Goal: Information Seeking & Learning: Learn about a topic

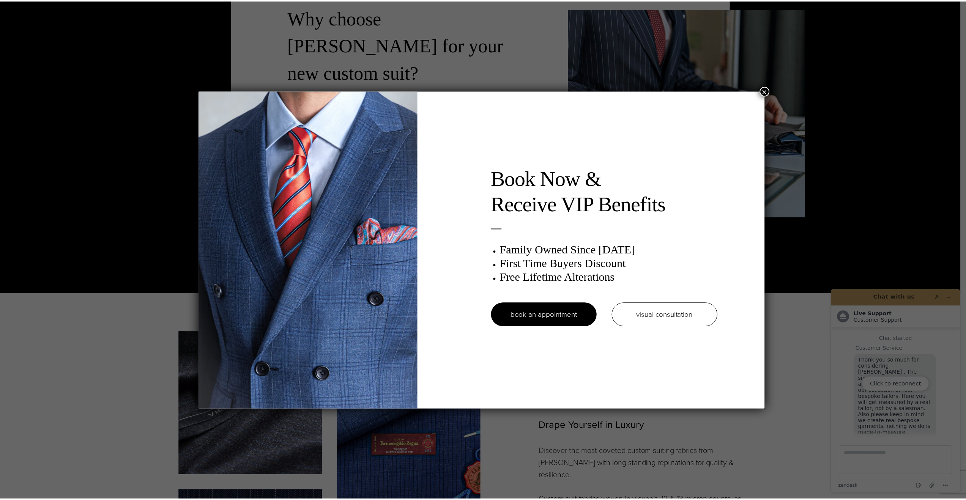
scroll to position [8, 0]
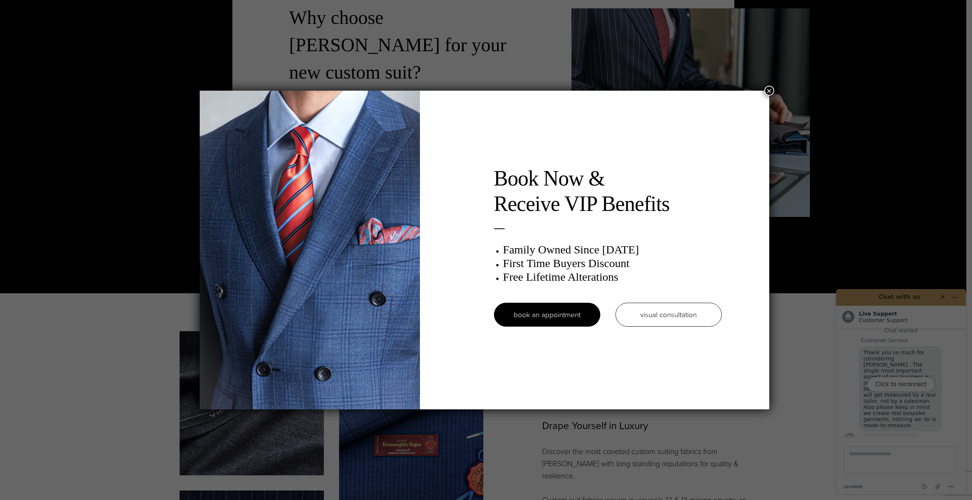
click at [769, 91] on button "×" at bounding box center [769, 91] width 10 height 10
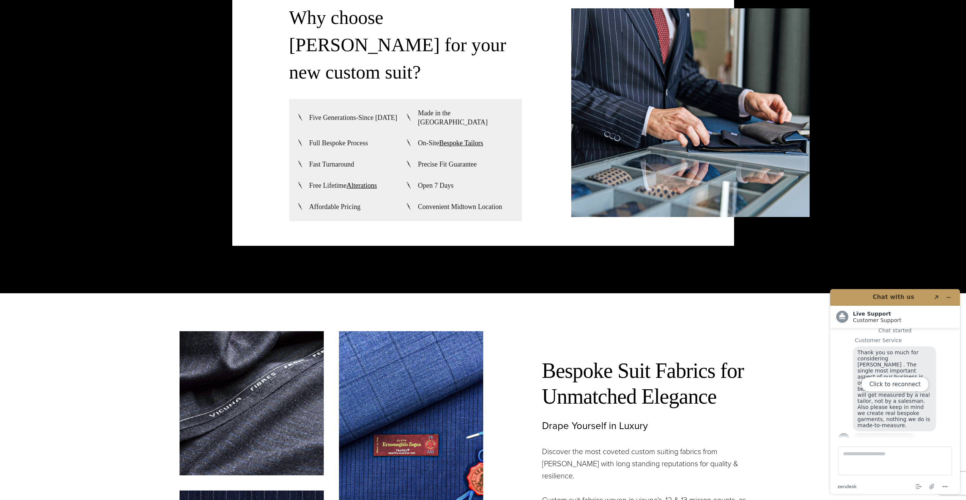
click at [947, 298] on div "Click to reconnect" at bounding box center [895, 391] width 130 height 205
click at [949, 299] on div "Click to reconnect" at bounding box center [895, 391] width 130 height 205
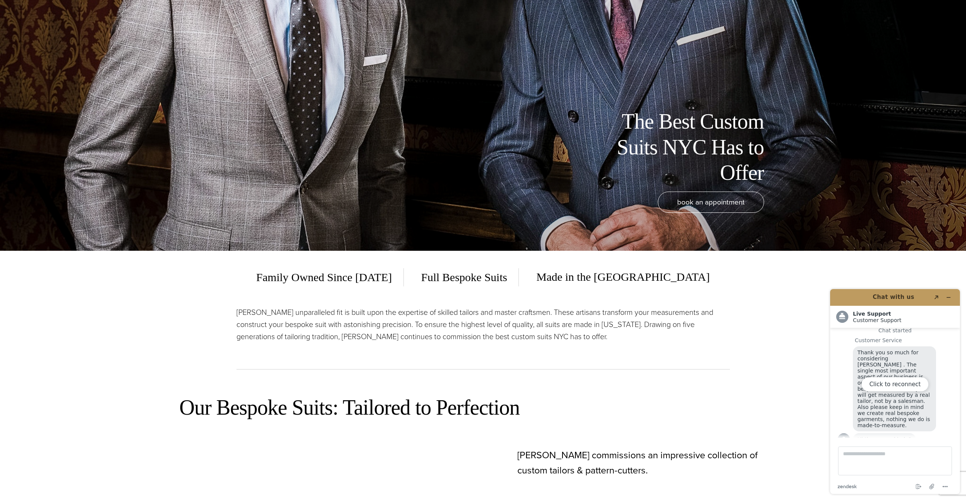
scroll to position [0, 0]
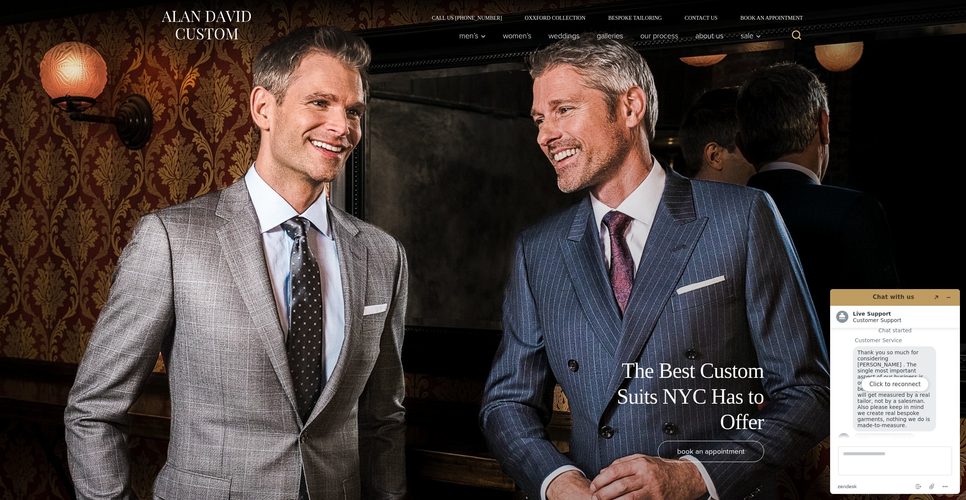
click at [236, 20] on img at bounding box center [206, 25] width 91 height 34
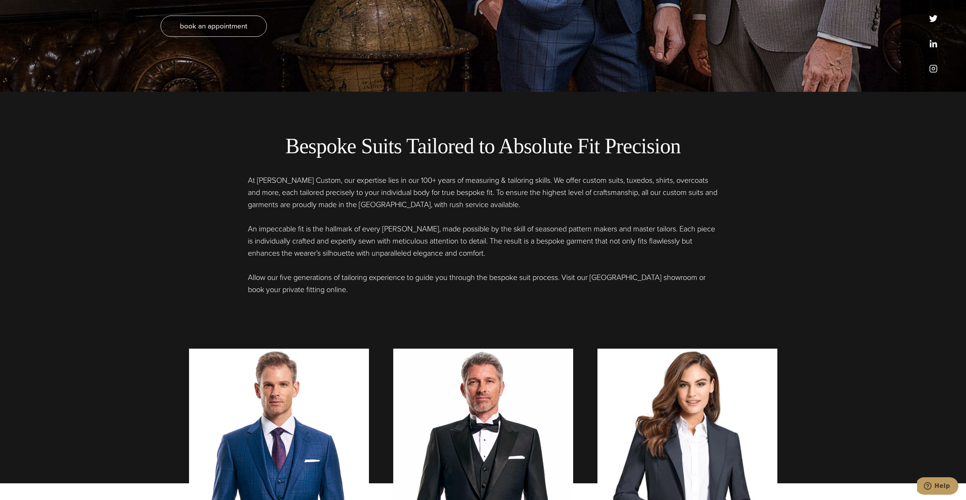
scroll to position [409, 0]
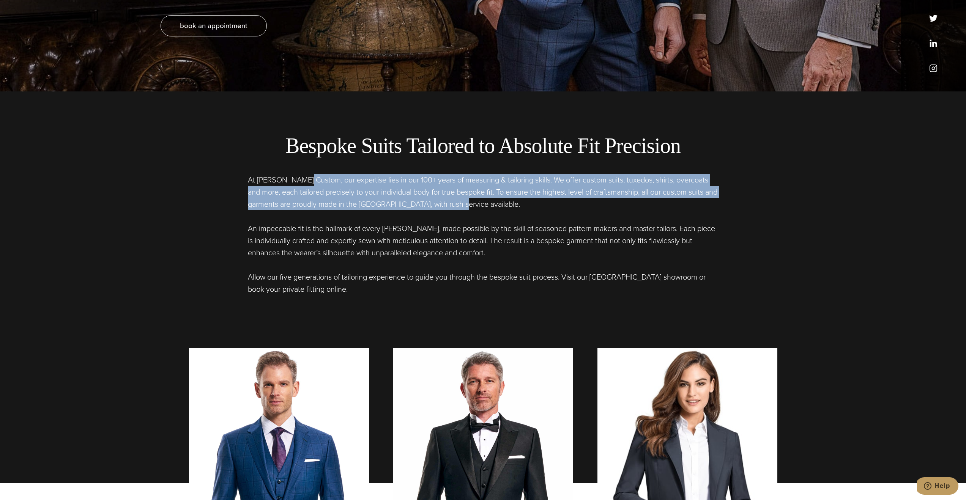
drag, startPoint x: 304, startPoint y: 182, endPoint x: 498, endPoint y: 203, distance: 194.8
click at [498, 203] on p "At Alan David Custom, our expertise lies in our 100+ years of measuring & tailo…" at bounding box center [483, 192] width 471 height 36
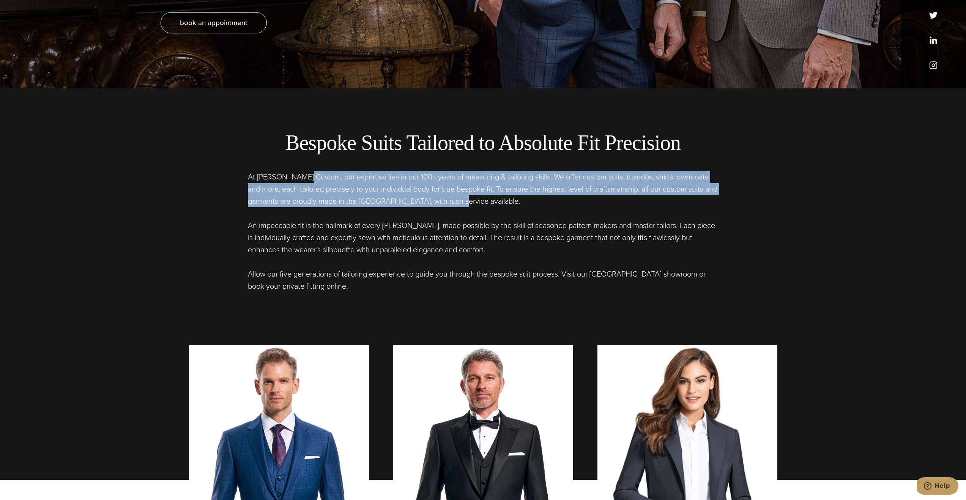
scroll to position [417, 0]
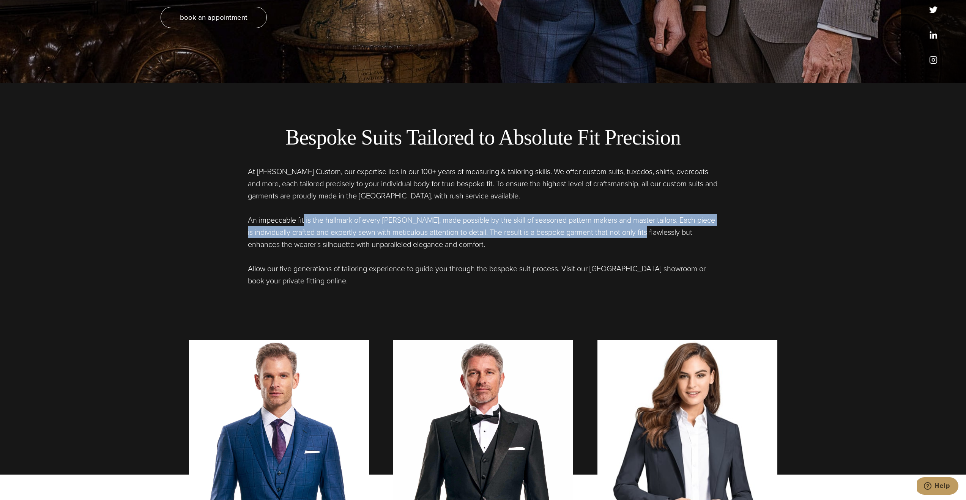
drag, startPoint x: 303, startPoint y: 220, endPoint x: 661, endPoint y: 233, distance: 357.5
click at [661, 233] on p "An impeccable fit is the hallmark of every Alan David garment, made possible by…" at bounding box center [483, 232] width 471 height 36
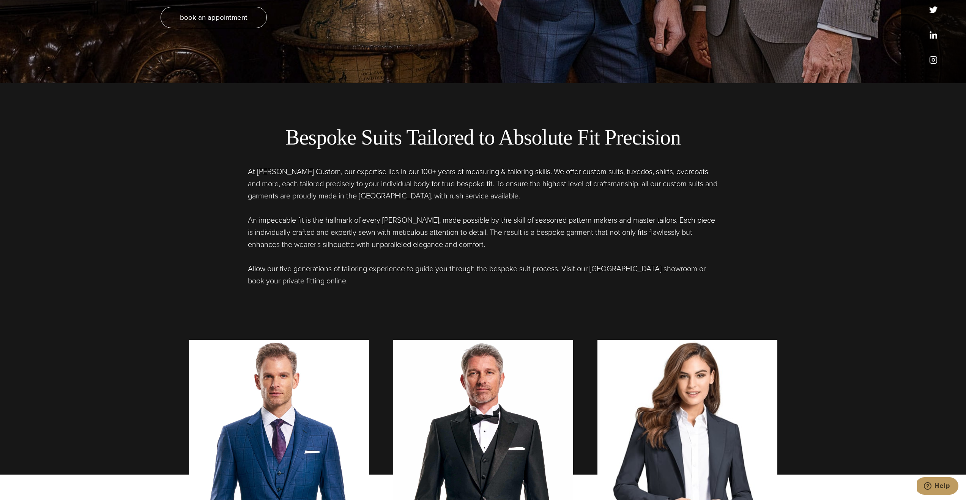
click at [403, 253] on div "At Alan David Custom, our expertise lies in our 100+ years of measuring & tailo…" at bounding box center [483, 226] width 471 height 121
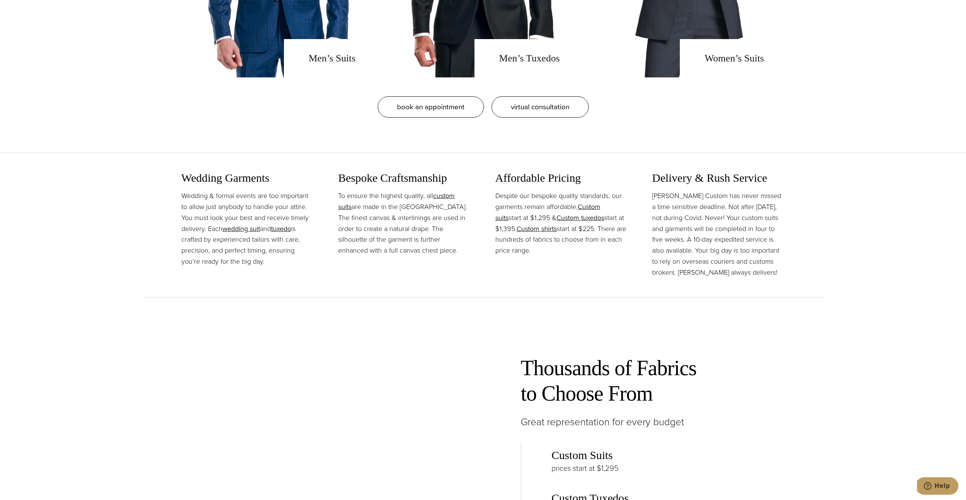
scroll to position [961, 0]
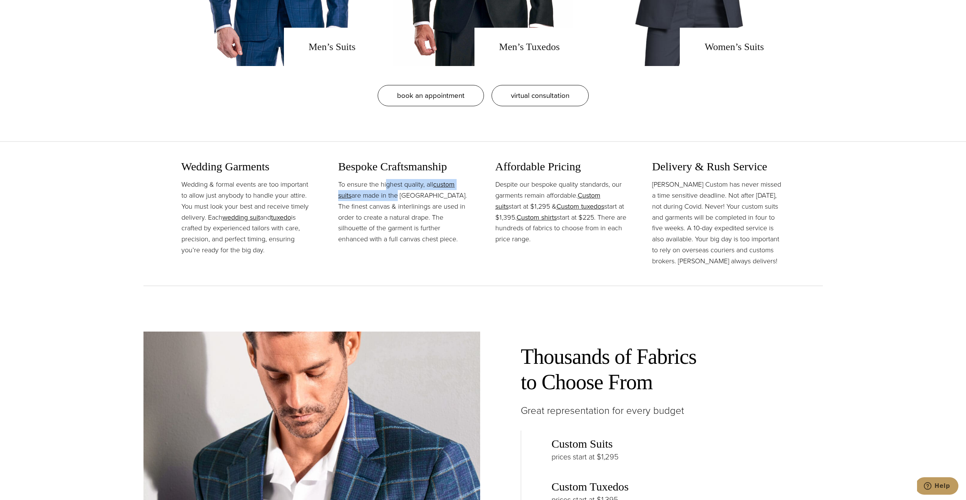
drag, startPoint x: 385, startPoint y: 186, endPoint x: 396, endPoint y: 200, distance: 17.8
click at [396, 200] on p "To ensure the highest quality, all custom suits are made in the USA. The finest…" at bounding box center [404, 212] width 133 height 66
click at [388, 207] on p "To ensure the highest quality, all custom suits are made in the USA. The finest…" at bounding box center [404, 212] width 133 height 66
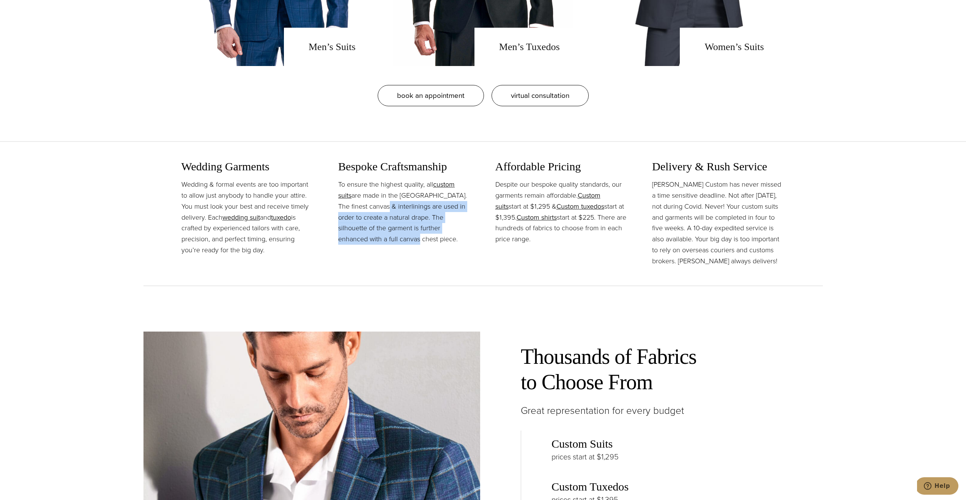
drag, startPoint x: 370, startPoint y: 204, endPoint x: 399, endPoint y: 237, distance: 43.9
click at [399, 237] on p "To ensure the highest quality, all custom suits are made in the USA. The finest…" at bounding box center [404, 212] width 133 height 66
click at [515, 190] on p "Despite our bespoke quality standards, our garments remain affordable. Custom s…" at bounding box center [561, 212] width 133 height 66
drag, startPoint x: 515, startPoint y: 185, endPoint x: 540, endPoint y: 186, distance: 24.3
click at [540, 186] on p "Despite our bespoke quality standards, our garments remain affordable. Custom s…" at bounding box center [561, 212] width 133 height 66
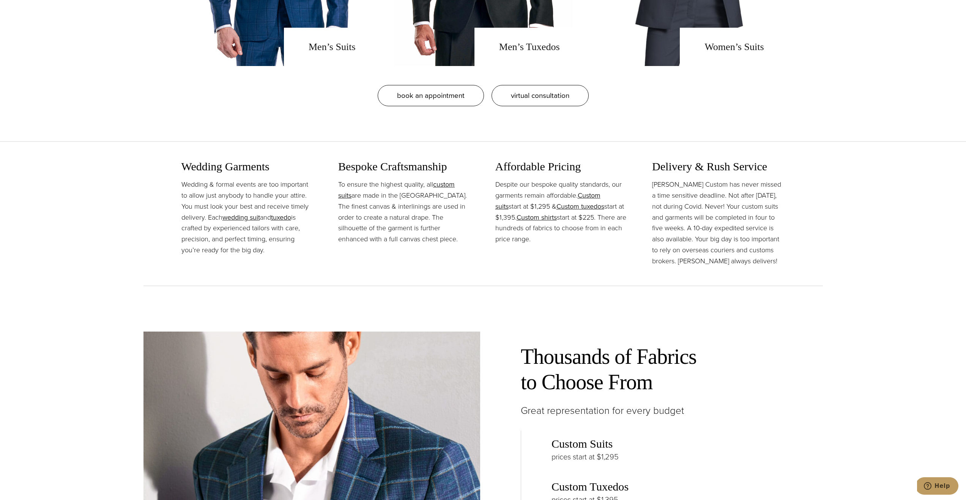
click at [561, 183] on p "Despite our bespoke quality standards, our garments remain affordable. Custom s…" at bounding box center [561, 212] width 133 height 66
drag, startPoint x: 516, startPoint y: 194, endPoint x: 554, endPoint y: 196, distance: 37.3
click at [554, 196] on p "Despite our bespoke quality standards, our garments remain affordable. Custom s…" at bounding box center [561, 212] width 133 height 66
drag, startPoint x: 513, startPoint y: 203, endPoint x: 544, endPoint y: 206, distance: 31.6
click at [542, 206] on p "Despite our bespoke quality standards, our garments remain affordable. Custom s…" at bounding box center [561, 212] width 133 height 66
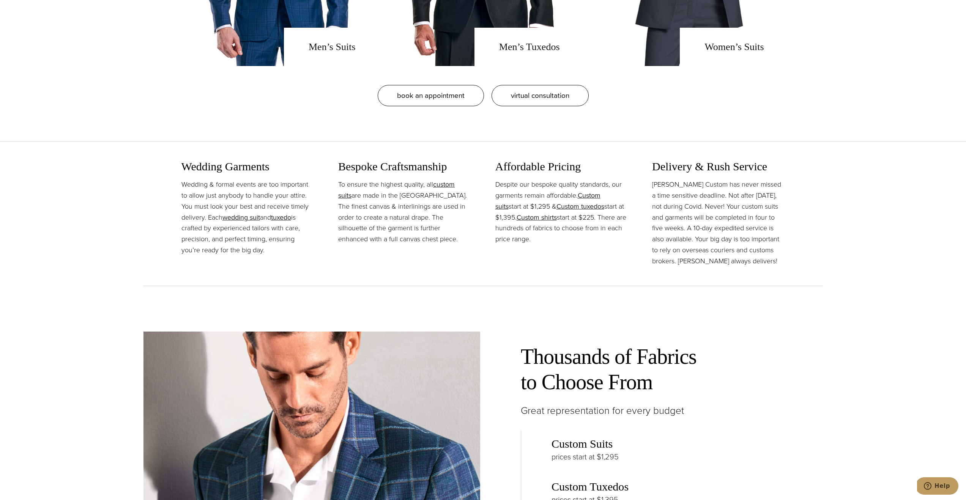
click at [572, 212] on p "Despite our bespoke quality standards, our garments remain affordable. Custom s…" at bounding box center [561, 212] width 133 height 66
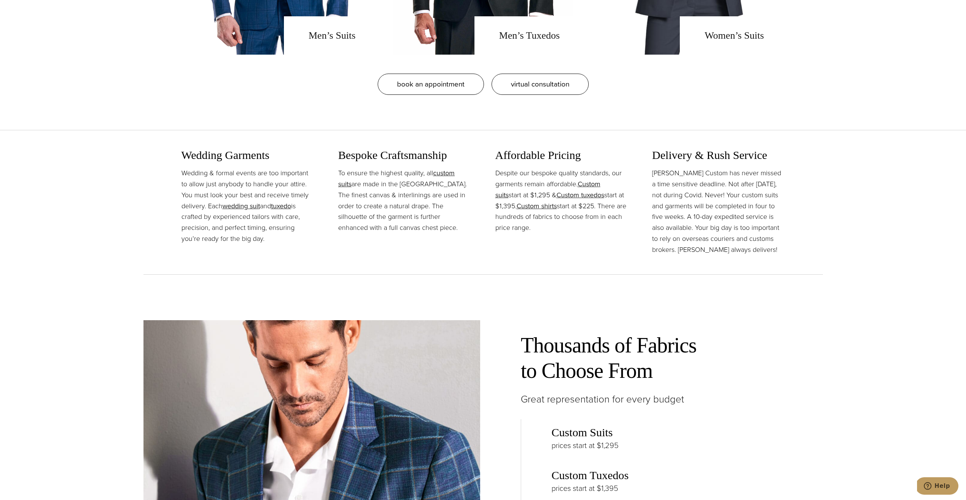
scroll to position [984, 0]
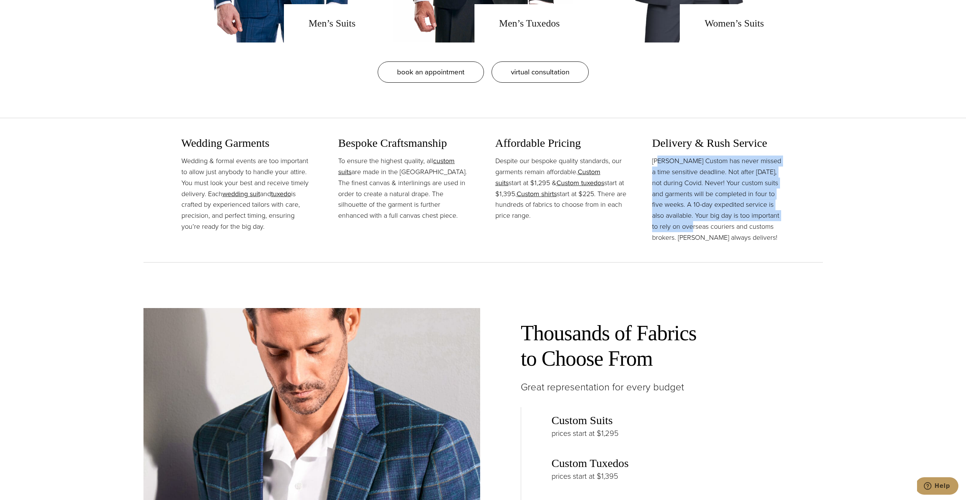
drag, startPoint x: 659, startPoint y: 163, endPoint x: 680, endPoint y: 227, distance: 67.2
click at [680, 227] on p "[PERSON_NAME] Custom has never missed a time sensitive deadline. Not after [DAT…" at bounding box center [718, 199] width 133 height 87
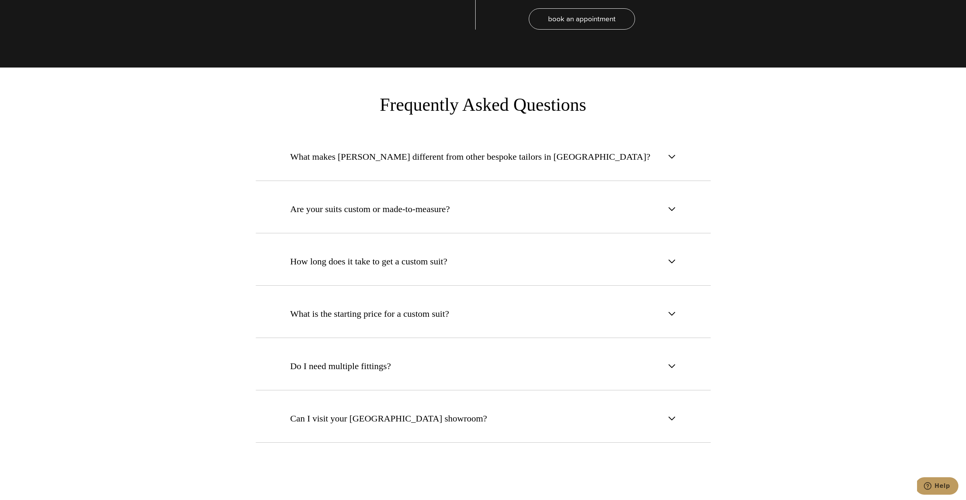
scroll to position [3007, 0]
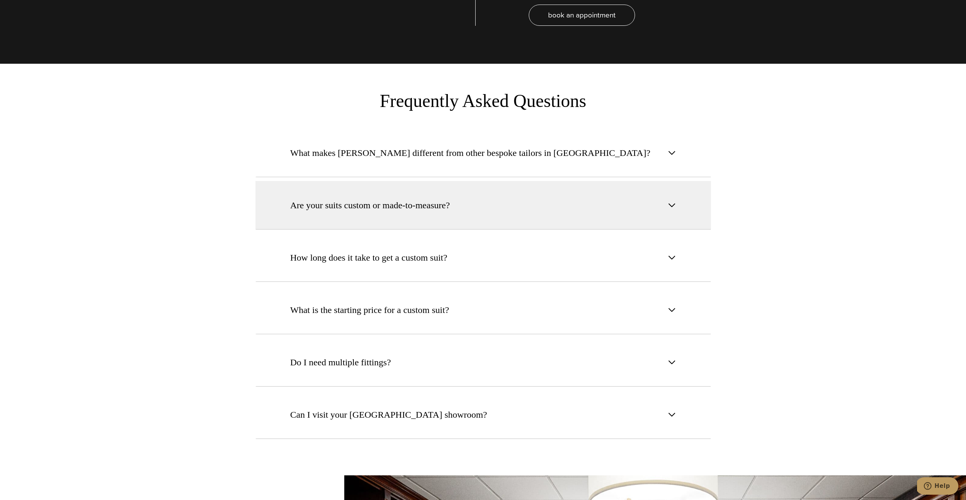
click at [491, 181] on button "Are your suits custom or made-to-measure?" at bounding box center [484, 205] width 456 height 49
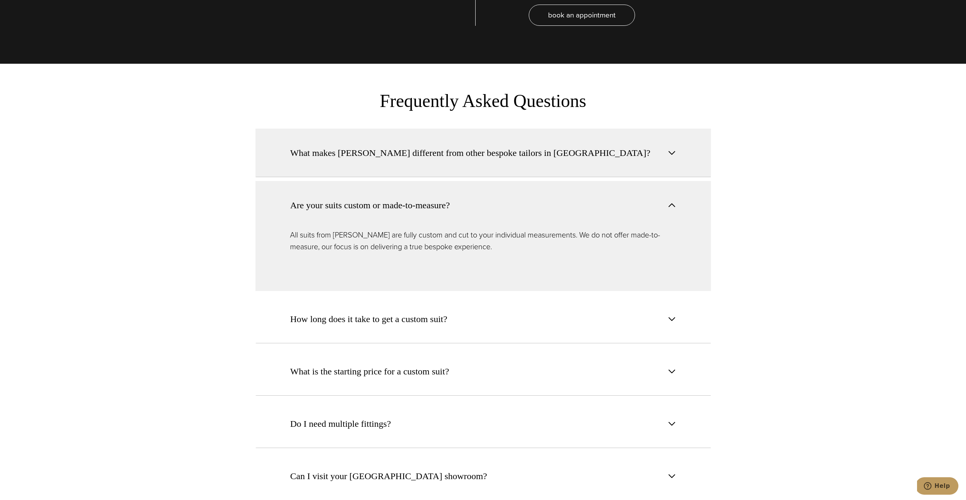
click at [505, 138] on button "What makes [PERSON_NAME] different from other bespoke tailors in [GEOGRAPHIC_DA…" at bounding box center [484, 153] width 456 height 49
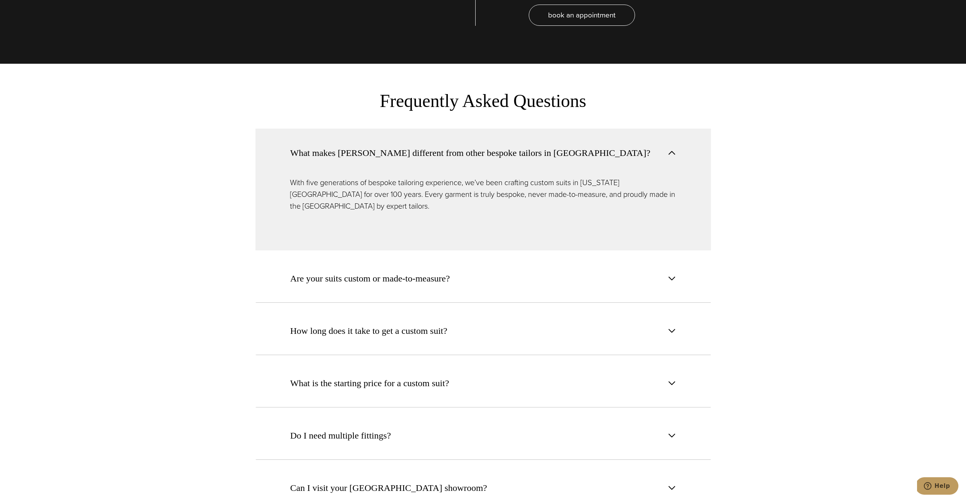
click at [526, 138] on button "What makes [PERSON_NAME] different from other bespoke tailors in [GEOGRAPHIC_DA…" at bounding box center [484, 153] width 456 height 48
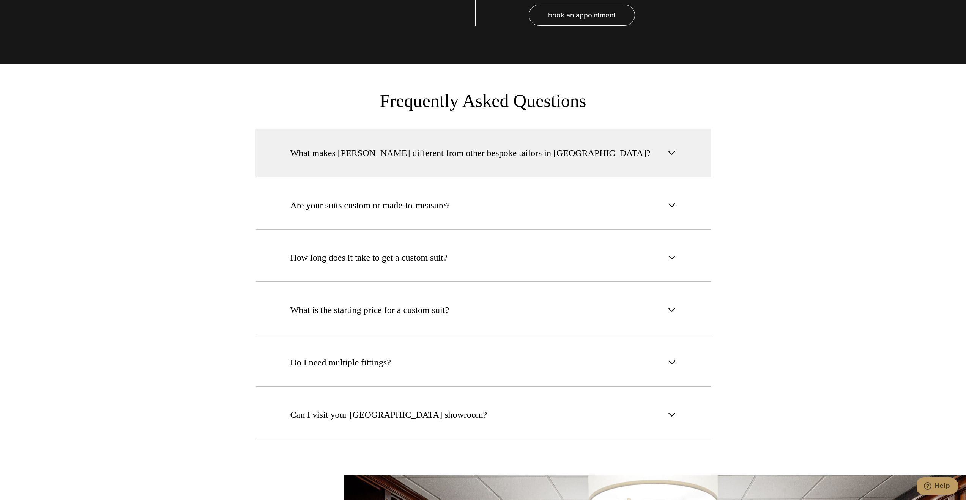
click at [526, 138] on button "What makes [PERSON_NAME] different from other bespoke tailors in [GEOGRAPHIC_DA…" at bounding box center [484, 153] width 456 height 49
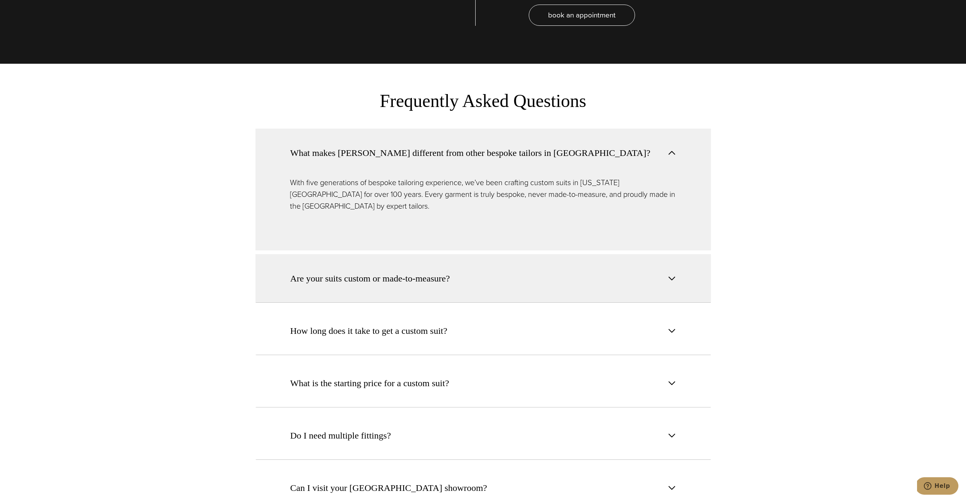
click at [493, 254] on button "Are your suits custom or made-to-measure?" at bounding box center [484, 278] width 456 height 49
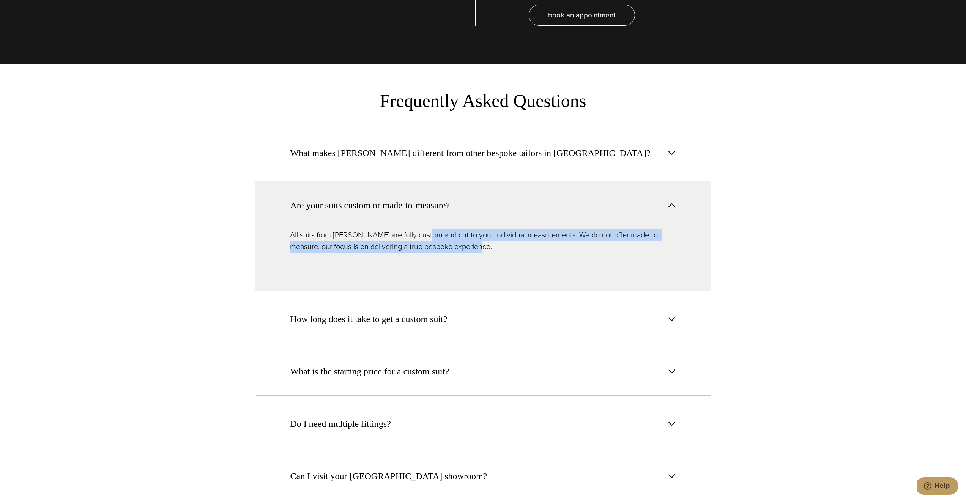
drag, startPoint x: 424, startPoint y: 212, endPoint x: 492, endPoint y: 224, distance: 69.0
click at [492, 229] on p "All suits from [PERSON_NAME] are fully custom and cut to your individual measur…" at bounding box center [483, 241] width 386 height 24
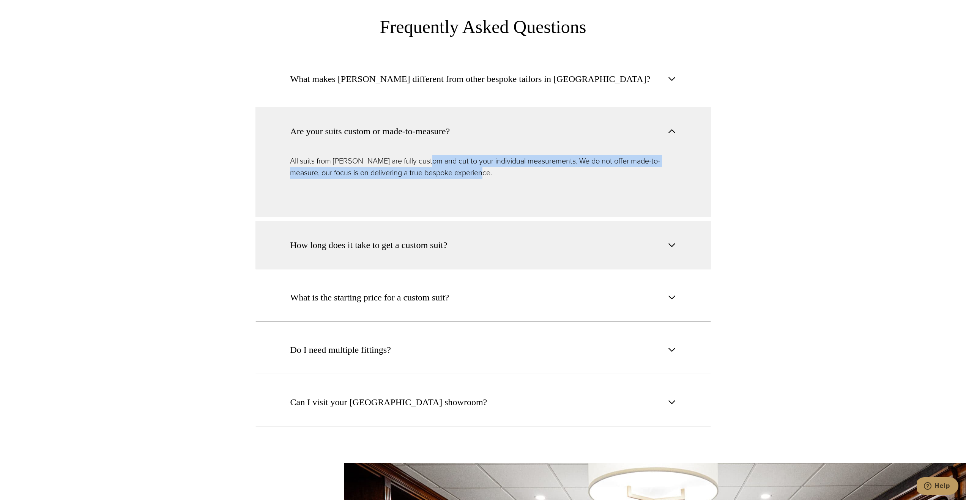
scroll to position [3090, 0]
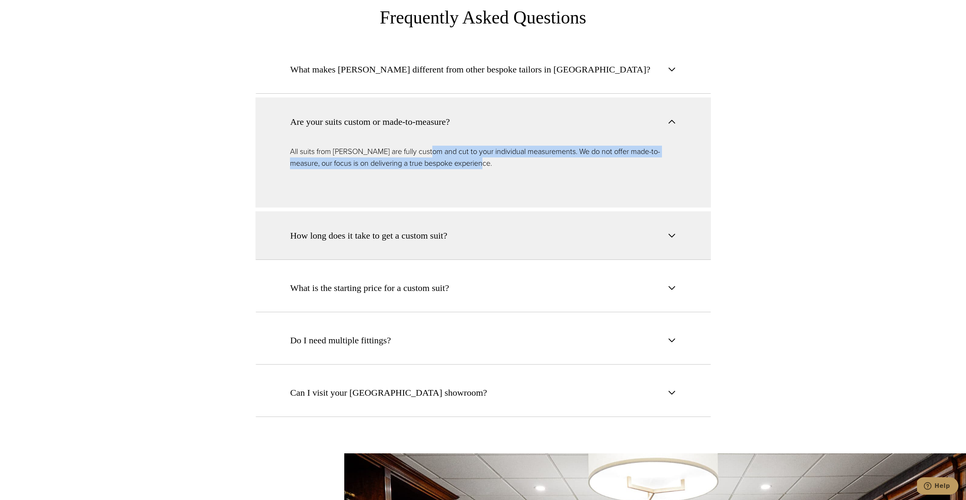
click at [472, 223] on button "How long does it take to get a custom suit?" at bounding box center [484, 235] width 456 height 49
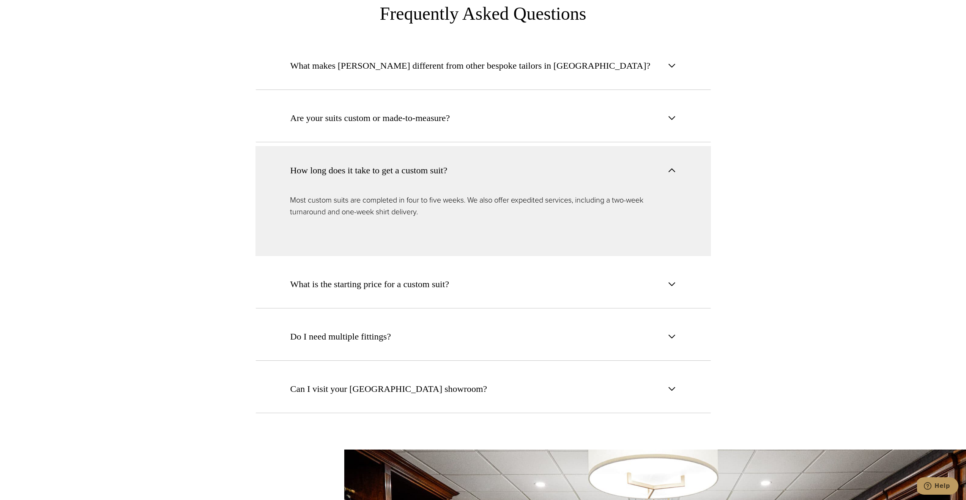
scroll to position [3095, 0]
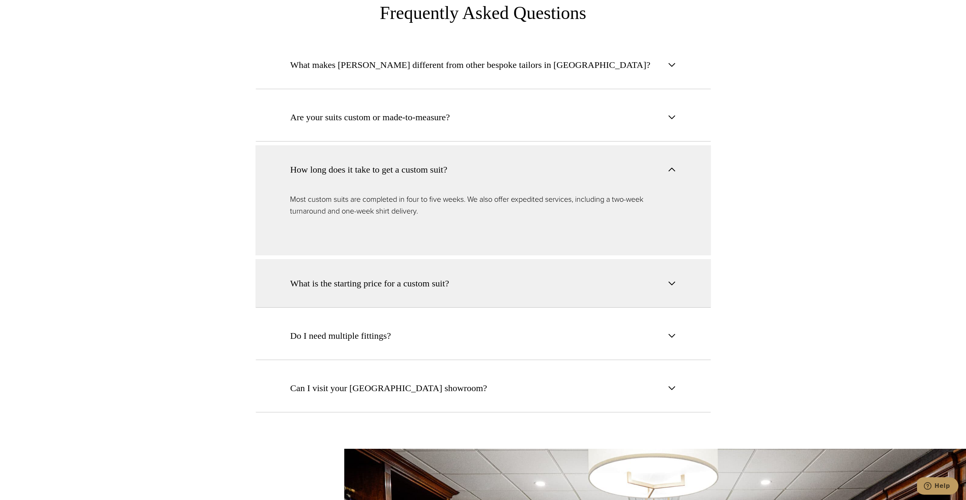
click at [453, 259] on button "What is the starting price for a custom suit?" at bounding box center [484, 283] width 456 height 49
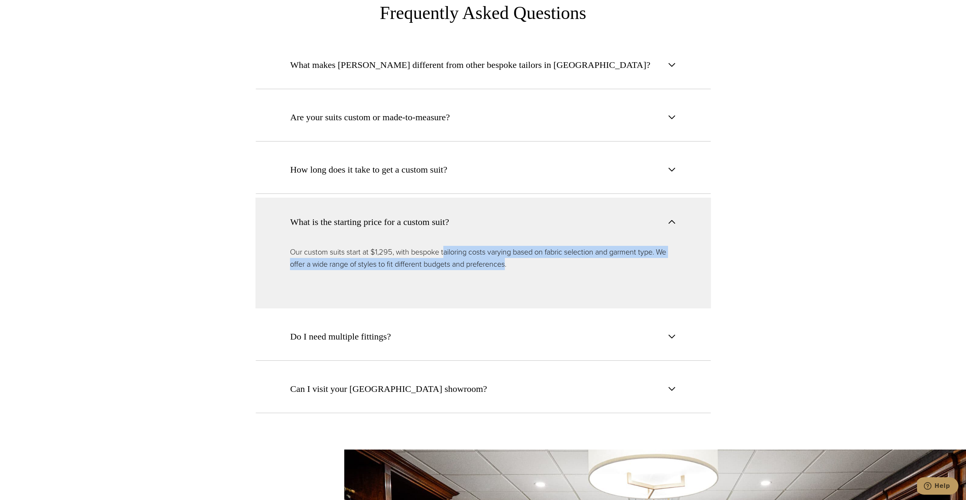
drag, startPoint x: 443, startPoint y: 229, endPoint x: 508, endPoint y: 235, distance: 64.4
click at [508, 246] on p "Our custom suits start at $1,295, with bespoke tailoring costs varying based on…" at bounding box center [483, 258] width 386 height 24
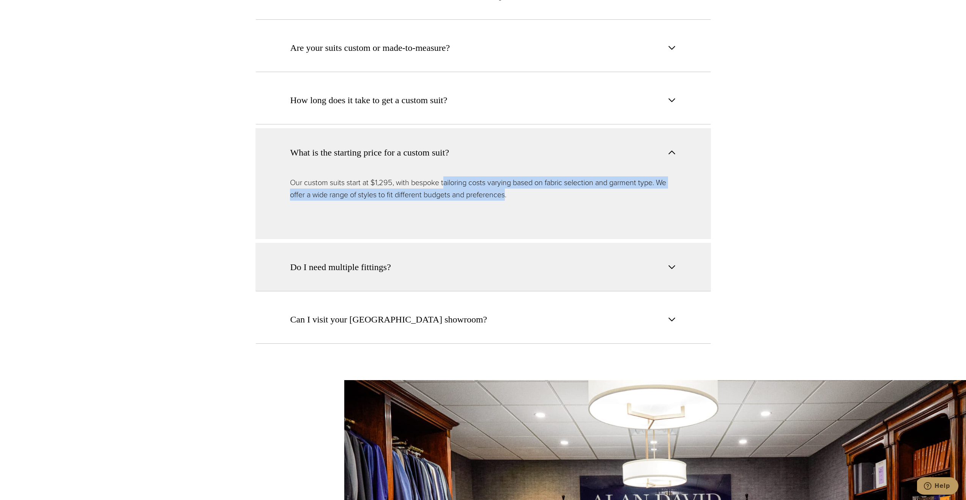
scroll to position [3166, 0]
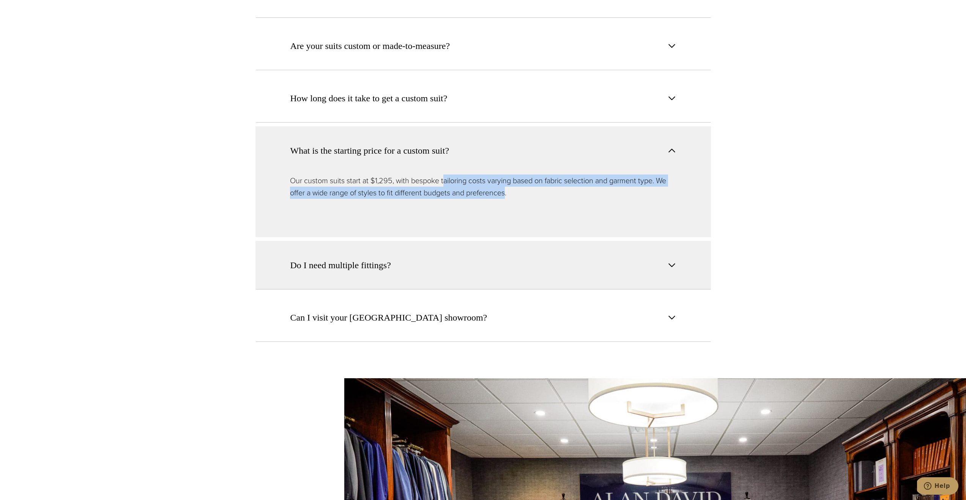
click at [464, 241] on button "Do I need multiple fittings?" at bounding box center [484, 265] width 456 height 49
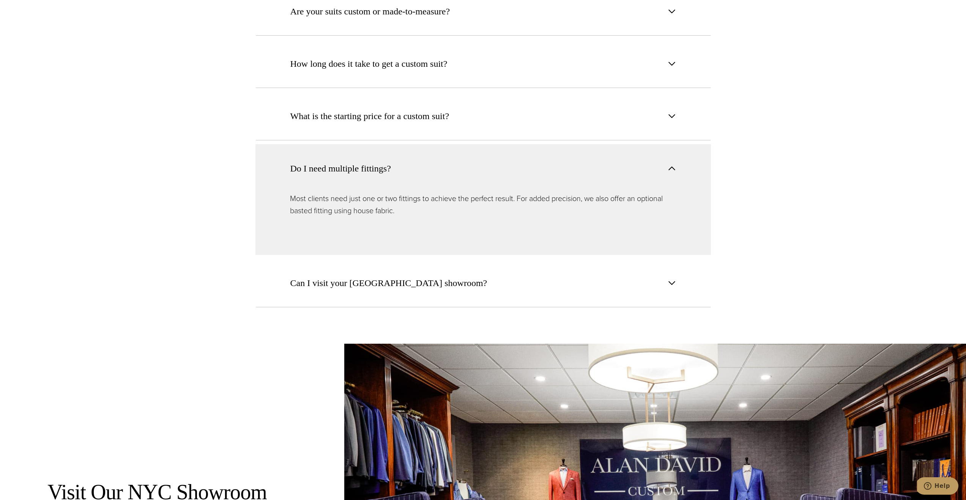
scroll to position [3201, 0]
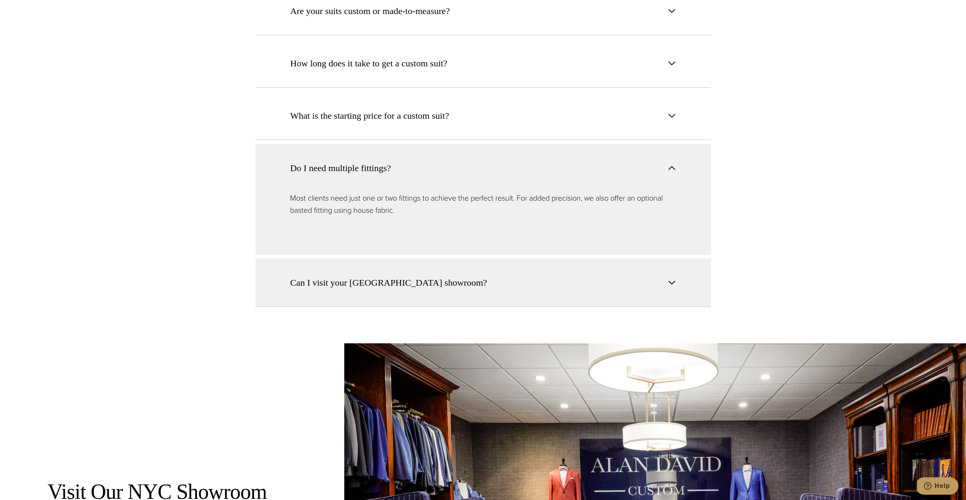
click at [454, 259] on button "Can I visit your [GEOGRAPHIC_DATA] showroom?" at bounding box center [484, 283] width 456 height 49
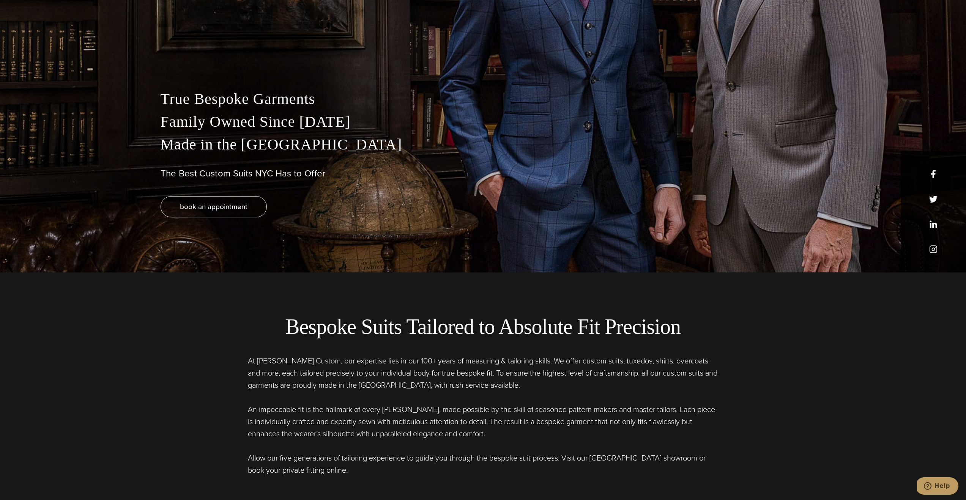
scroll to position [0, 0]
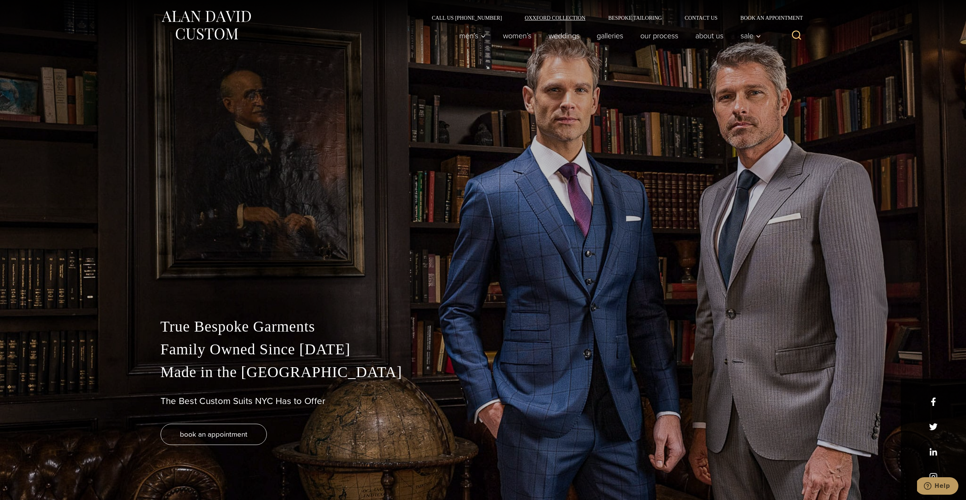
click at [562, 17] on link "Oxxford Collection" at bounding box center [555, 17] width 84 height 5
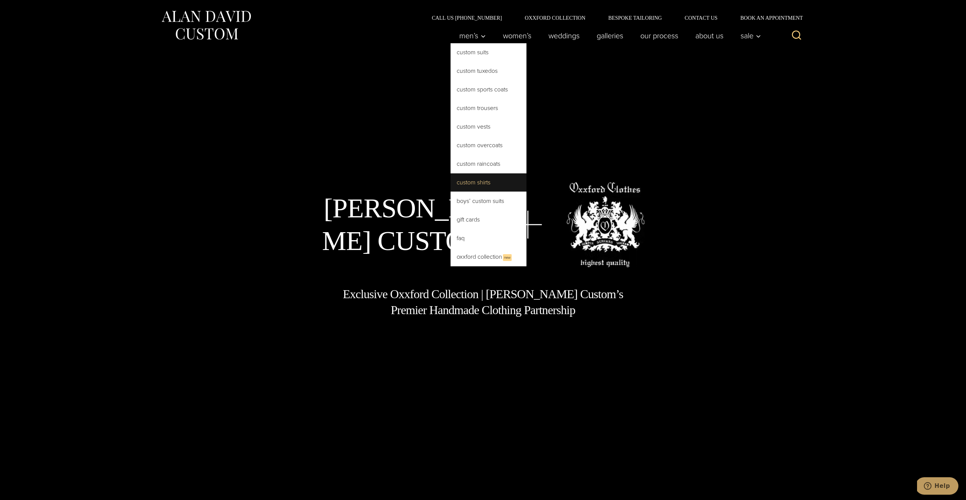
click at [465, 184] on link "Custom Shirts" at bounding box center [489, 183] width 76 height 18
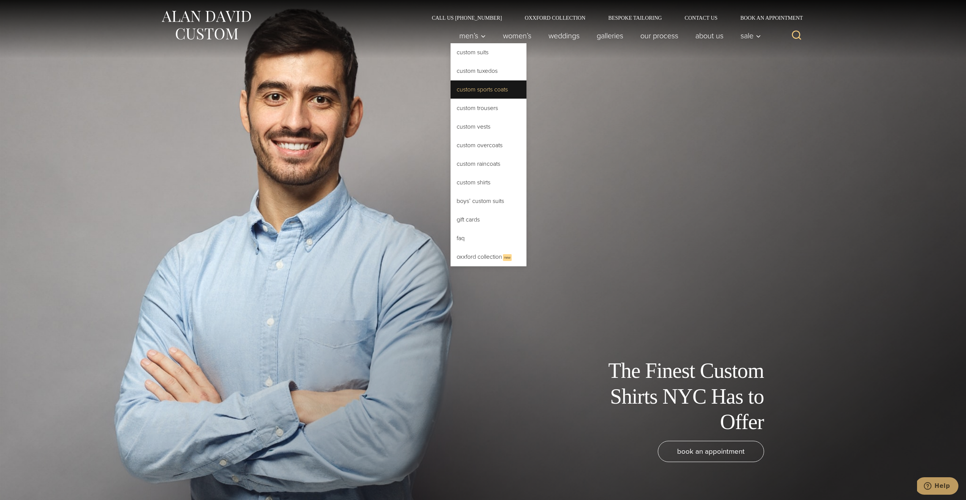
click at [496, 90] on link "Custom Sports Coats" at bounding box center [489, 89] width 76 height 18
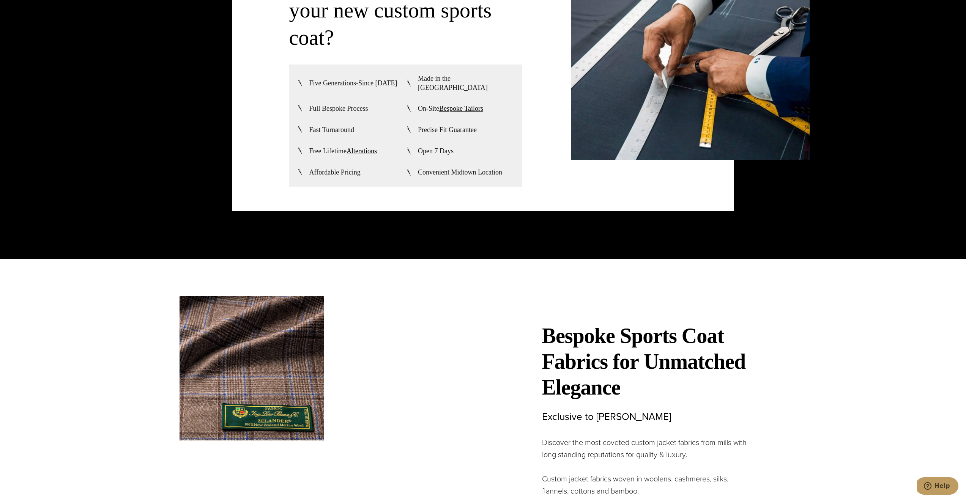
scroll to position [2228, 0]
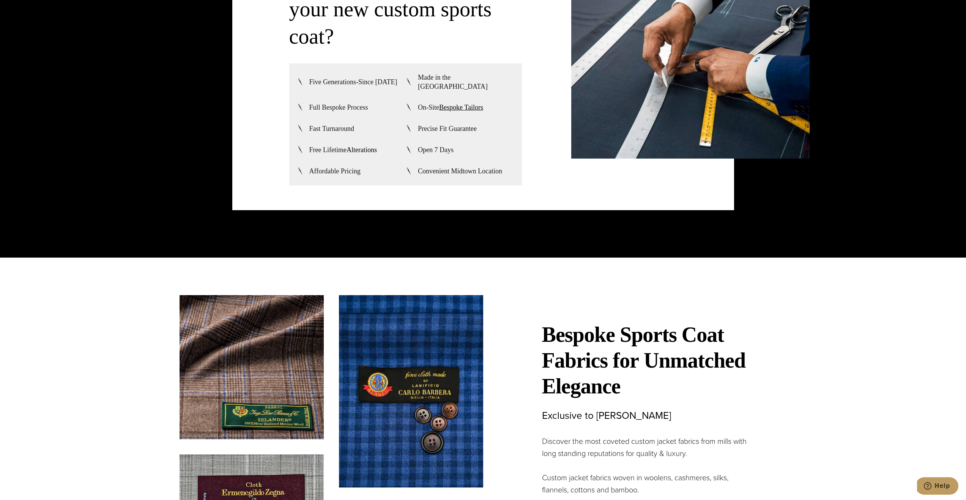
click at [370, 146] on link "Alterations" at bounding box center [362, 150] width 30 height 8
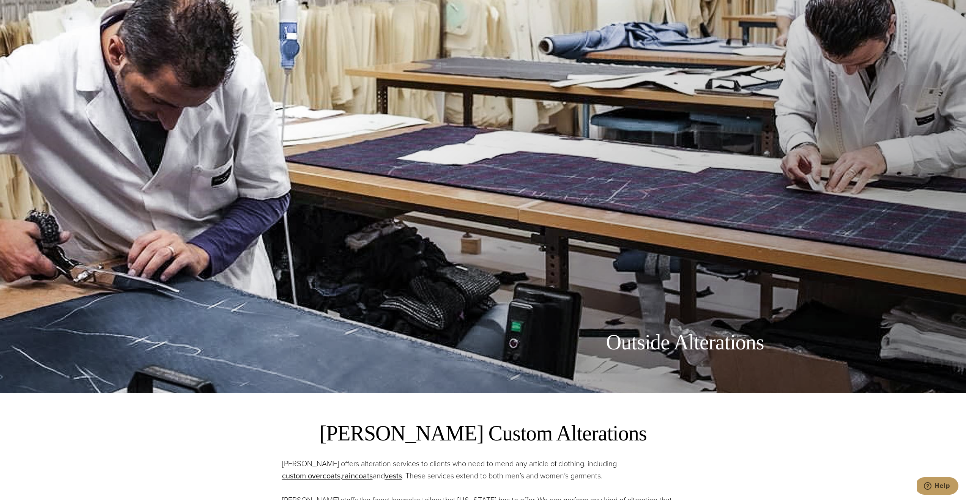
scroll to position [333, 0]
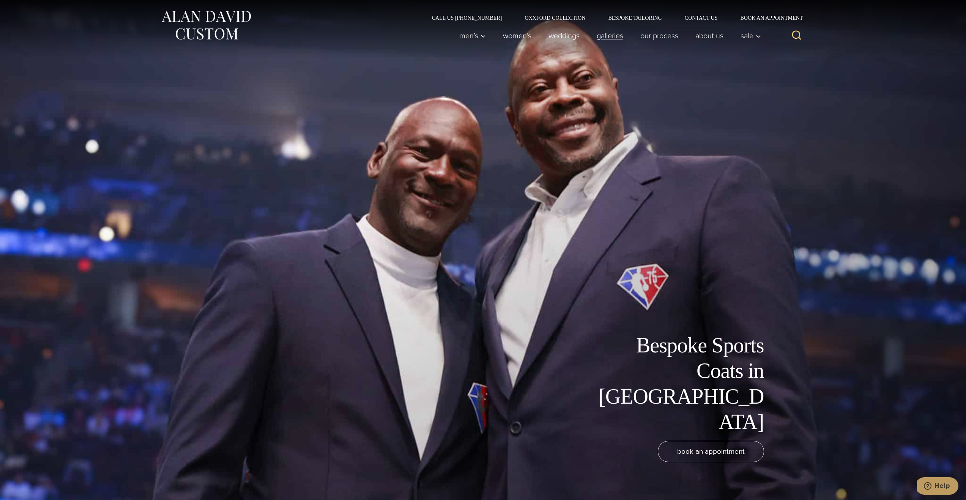
click at [618, 37] on link "Galleries" at bounding box center [610, 35] width 44 height 15
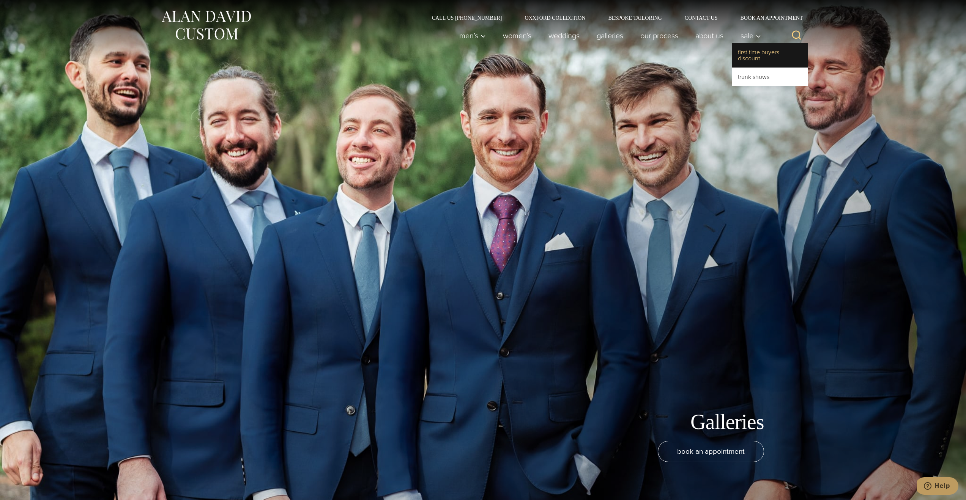
click at [751, 50] on link "First-Time Buyers Discount" at bounding box center [770, 55] width 76 height 24
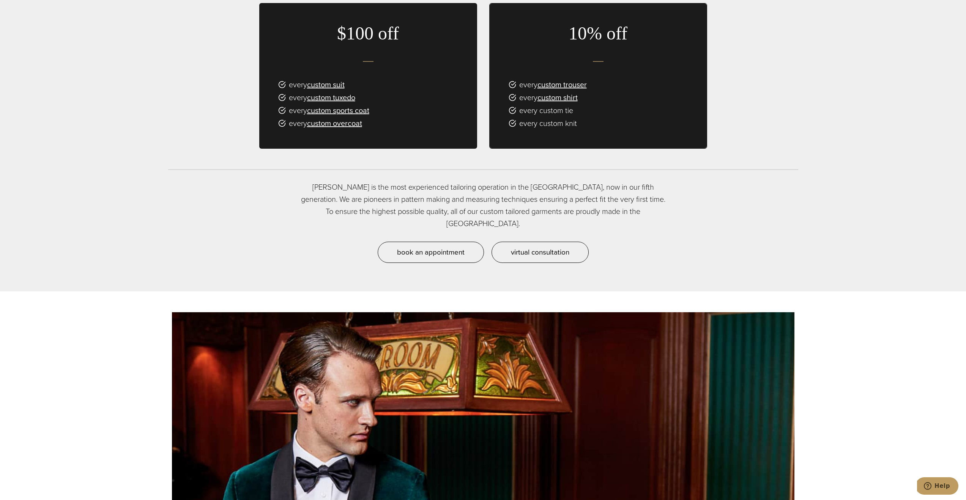
scroll to position [719, 0]
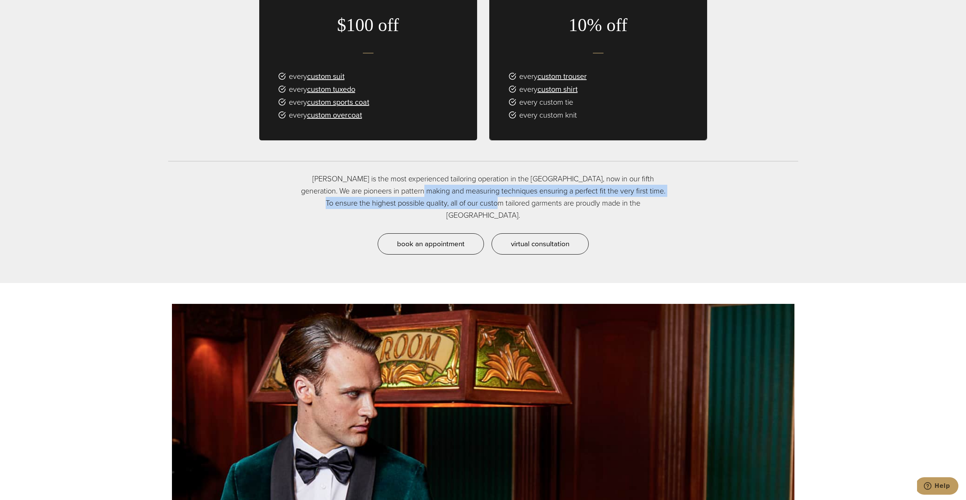
drag, startPoint x: 385, startPoint y: 185, endPoint x: 498, endPoint y: 202, distance: 113.6
click at [498, 202] on p "[PERSON_NAME] is the most experienced tailoring operation in the [GEOGRAPHIC_DA…" at bounding box center [483, 197] width 372 height 49
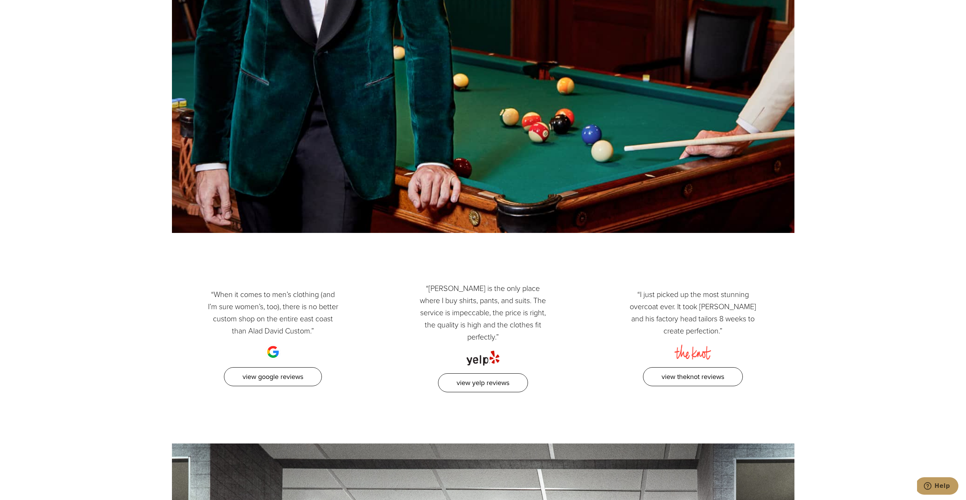
scroll to position [0, 0]
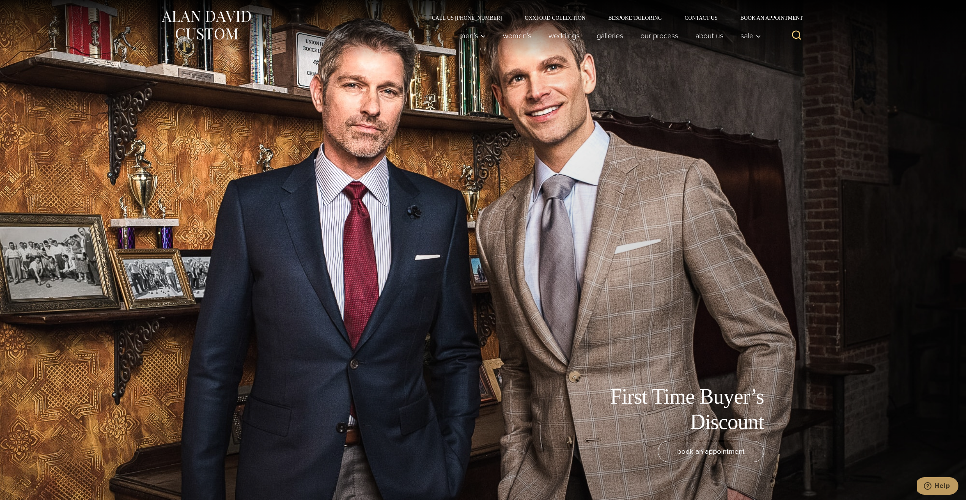
click at [203, 18] on img at bounding box center [206, 25] width 91 height 34
